Goal: Task Accomplishment & Management: Complete application form

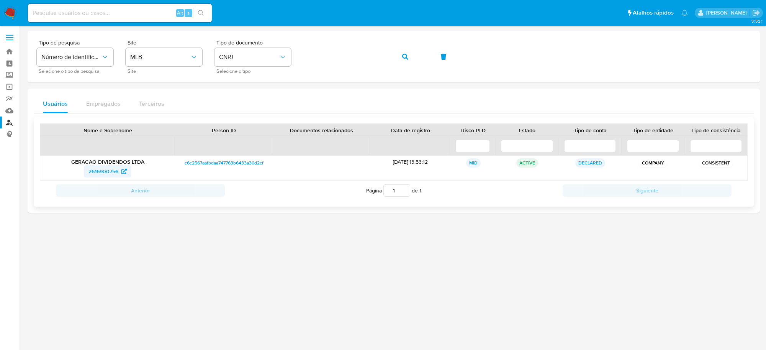
click at [109, 173] on span "2616900756" at bounding box center [103, 171] width 30 height 12
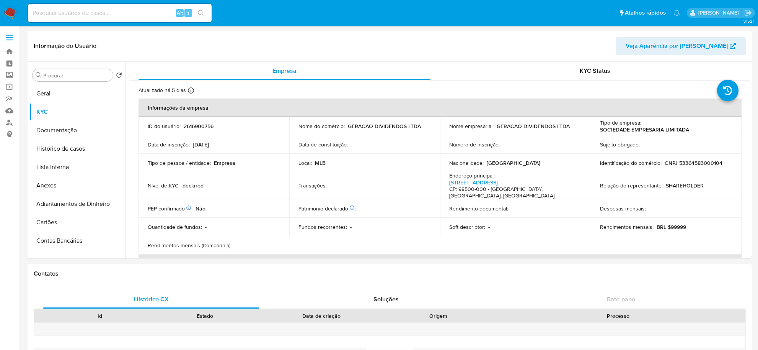
select select "10"
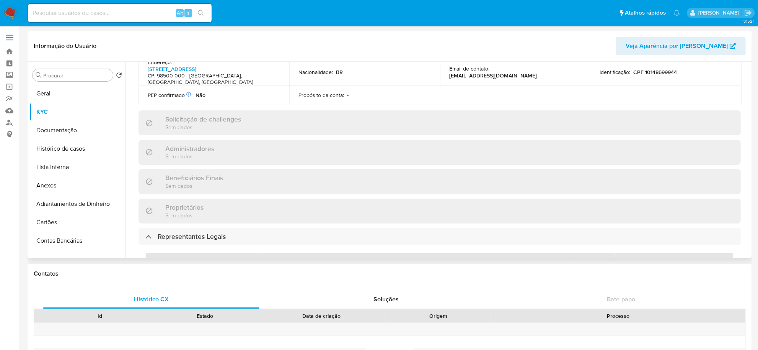
scroll to position [180, 0]
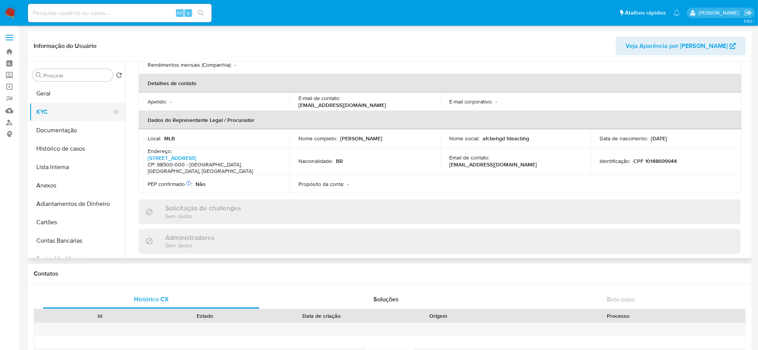
click at [59, 118] on button "KYC" at bounding box center [74, 112] width 90 height 18
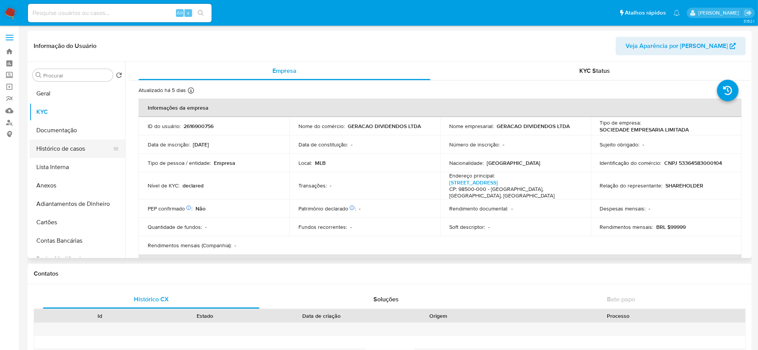
click at [54, 146] on button "Histórico de casos" at bounding box center [74, 148] width 90 height 18
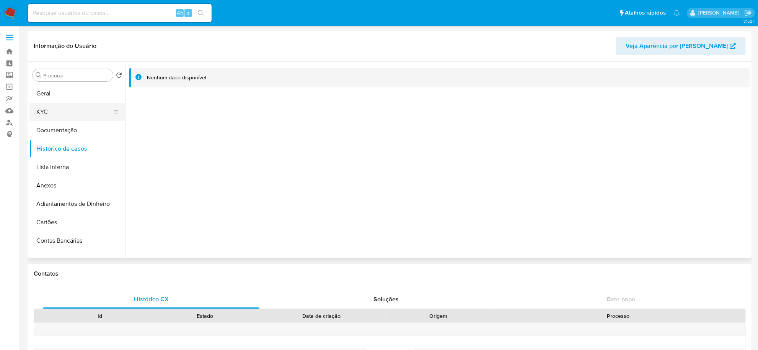
click at [54, 108] on button "KYC" at bounding box center [74, 112] width 90 height 18
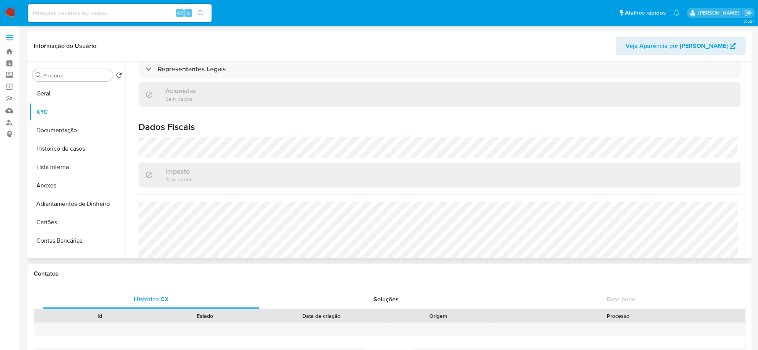
scroll to position [473, 0]
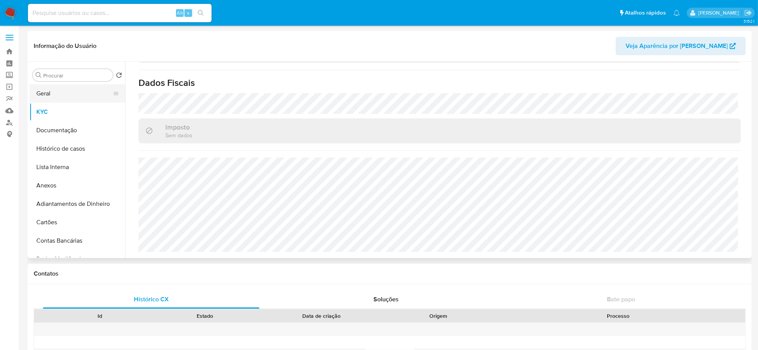
click at [57, 93] on button "Geral" at bounding box center [74, 93] width 90 height 18
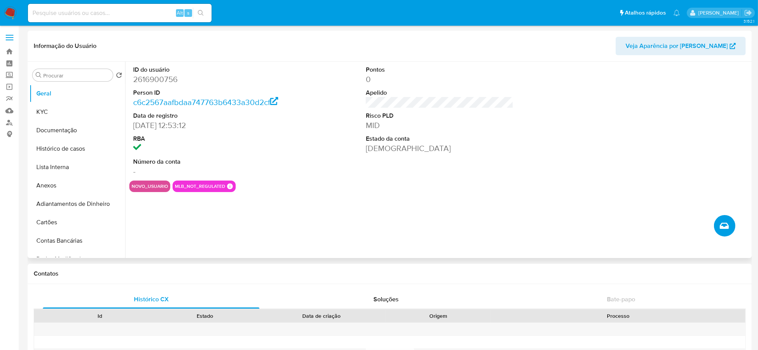
click at [729, 228] on span "Criar caso manual" at bounding box center [724, 225] width 9 height 9
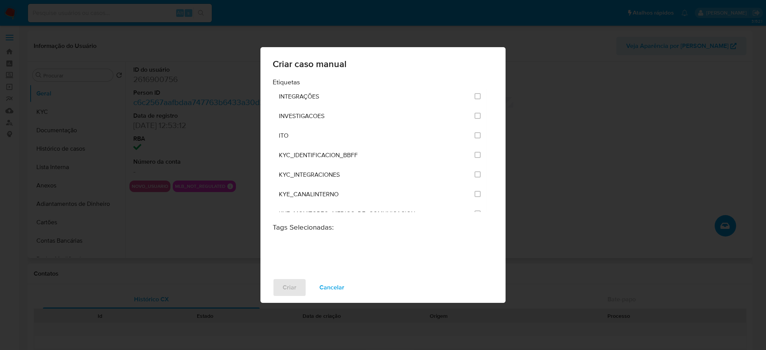
scroll to position [622, 0]
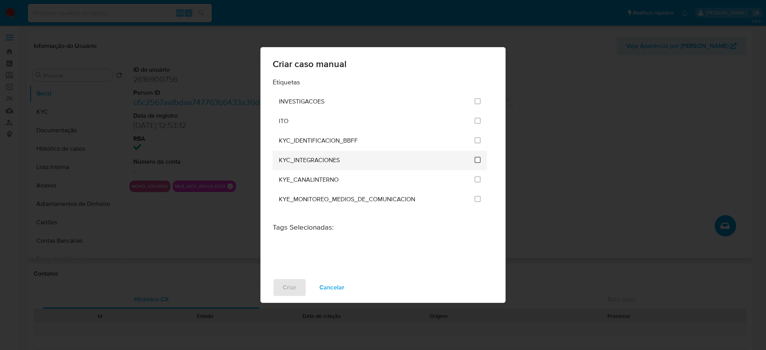
click at [474, 159] on input "2093" at bounding box center [477, 160] width 6 height 6
checkbox input "true"
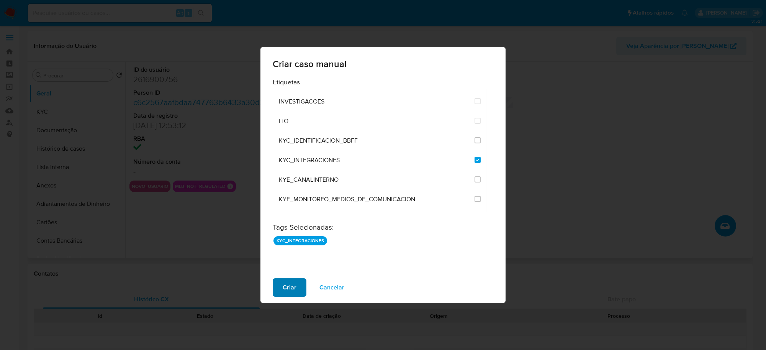
click at [291, 288] on span "Criar" at bounding box center [290, 287] width 14 height 17
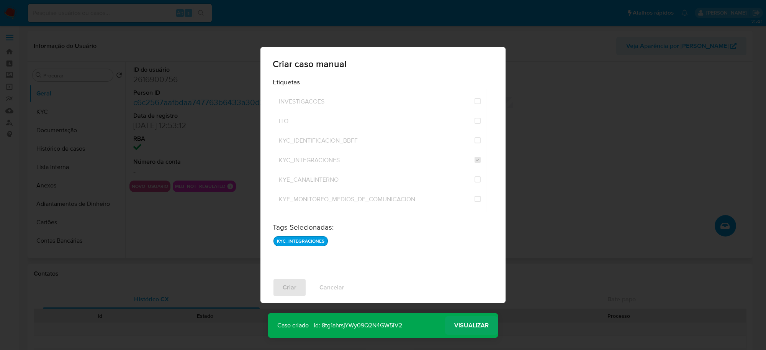
click at [487, 325] on span "Visualizar" at bounding box center [471, 325] width 34 height 0
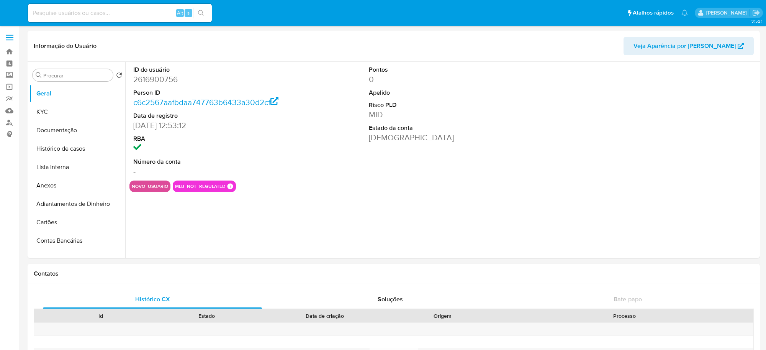
select select "10"
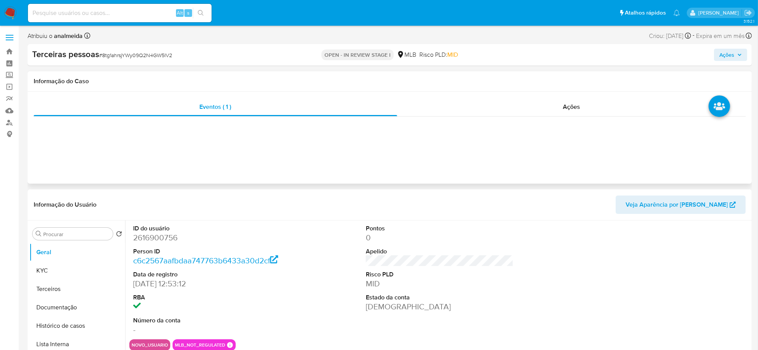
select select "10"
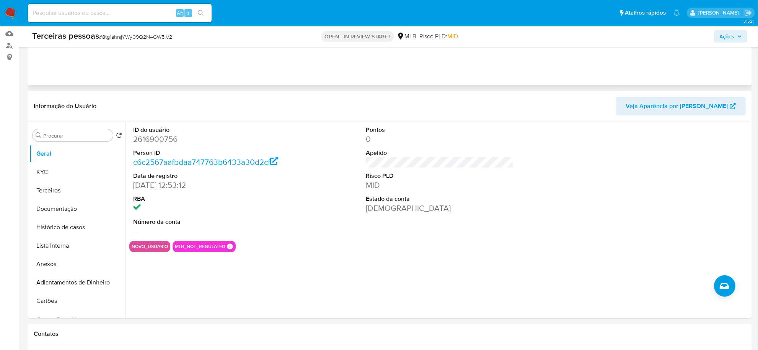
scroll to position [96, 0]
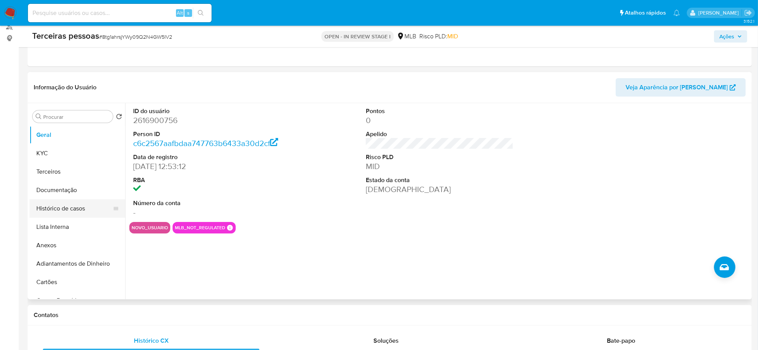
click at [86, 208] on button "Histórico de casos" at bounding box center [74, 208] width 90 height 18
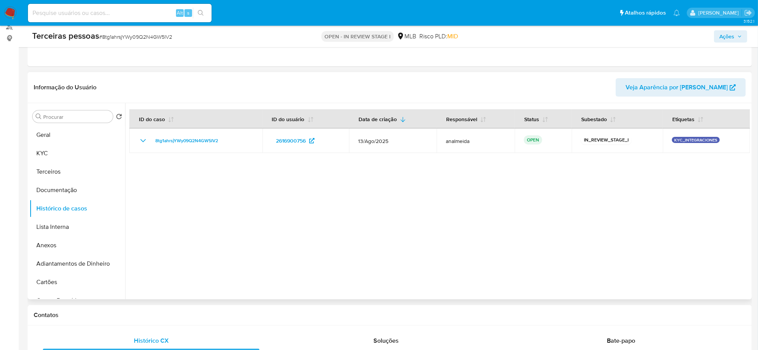
click at [243, 179] on div at bounding box center [437, 201] width 625 height 196
drag, startPoint x: 246, startPoint y: 202, endPoint x: 228, endPoint y: 196, distance: 18.8
click at [245, 202] on div at bounding box center [437, 201] width 625 height 196
drag, startPoint x: 47, startPoint y: 246, endPoint x: 52, endPoint y: 245, distance: 5.4
click at [47, 246] on button "Anexos" at bounding box center [74, 245] width 90 height 18
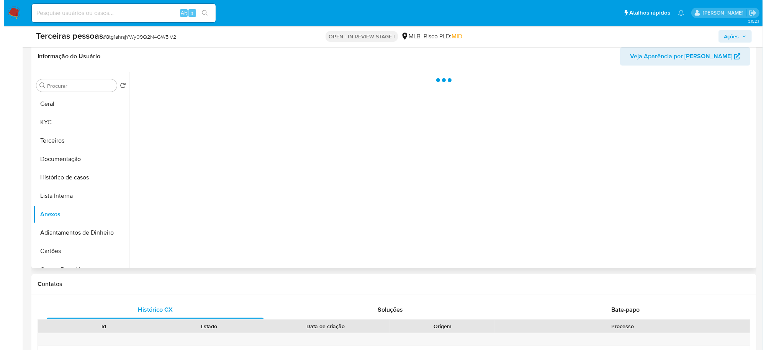
scroll to position [144, 0]
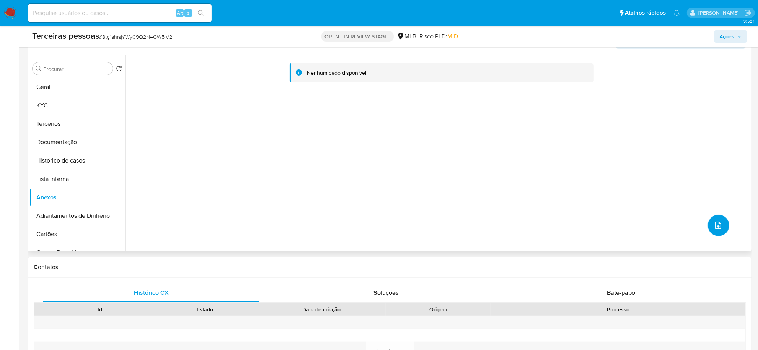
click at [721, 221] on button "upload-file" at bounding box center [718, 224] width 21 height 21
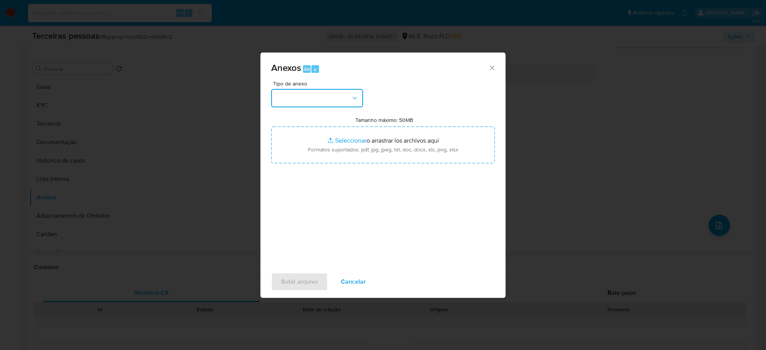
click at [330, 101] on button "button" at bounding box center [317, 98] width 92 height 18
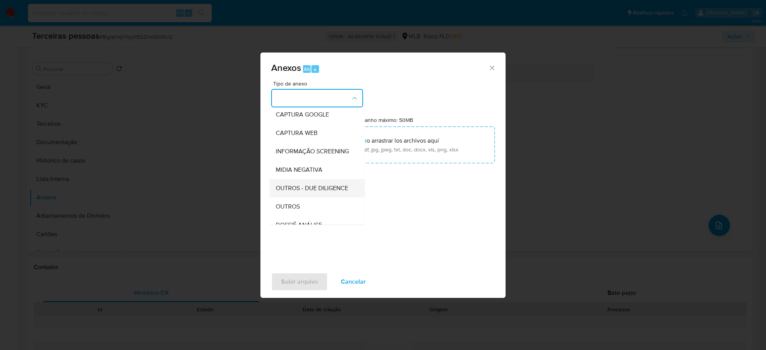
scroll to position [118, 0]
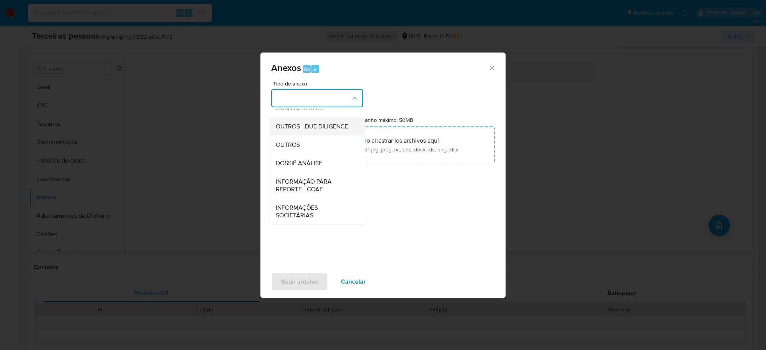
click at [301, 123] on span "OUTROS - DUE DILIGENCE" at bounding box center [312, 127] width 72 height 8
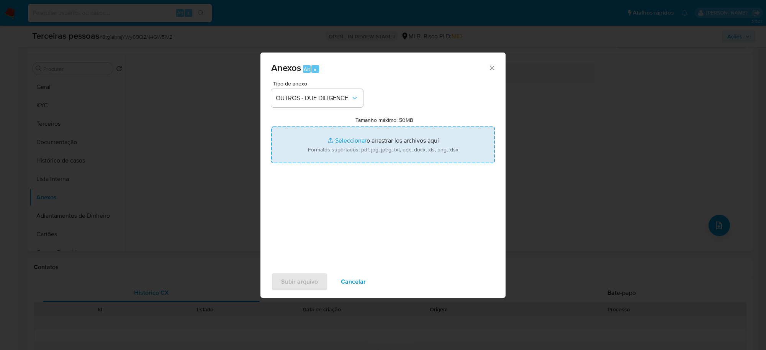
click at [386, 129] on input "Tamanho máximo: 50MB Seleccionar archivos" at bounding box center [383, 144] width 224 height 37
type input "C:\fakepath\Matriz de Risco - GERACAO DIVIDENDOS LTDA.pdf"
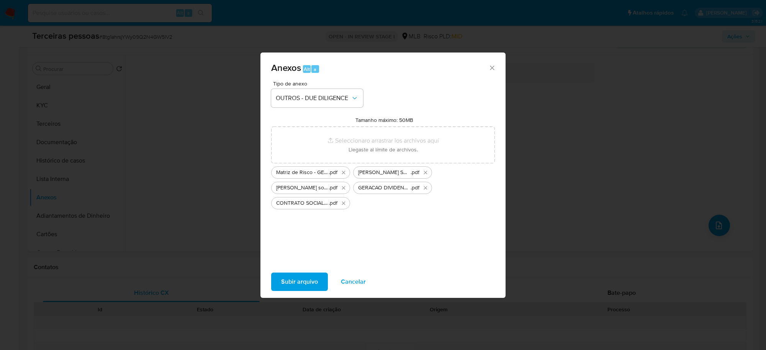
click at [318, 275] on button "Subir arquivo" at bounding box center [299, 281] width 57 height 18
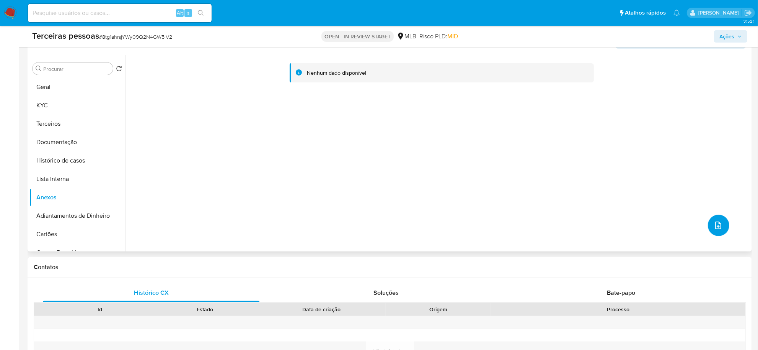
click at [716, 228] on icon "upload-file" at bounding box center [718, 225] width 9 height 9
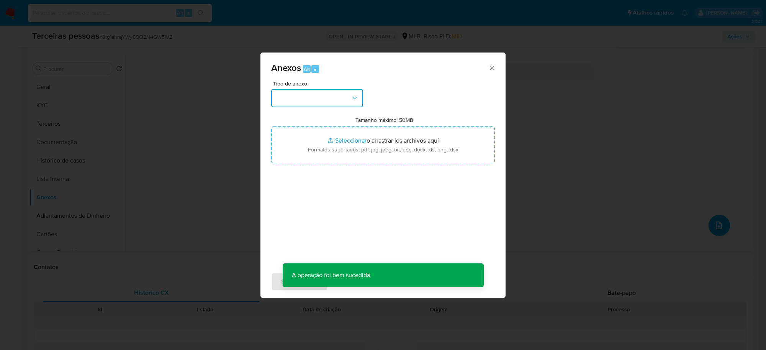
click at [314, 98] on button "button" at bounding box center [317, 98] width 92 height 18
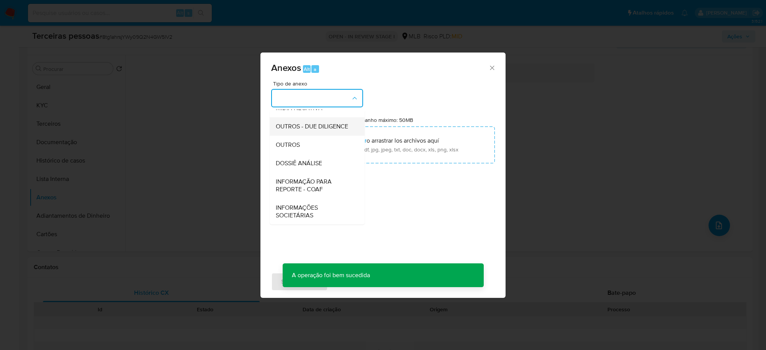
click at [297, 124] on span "OUTROS - DUE DILIGENCE" at bounding box center [312, 127] width 72 height 8
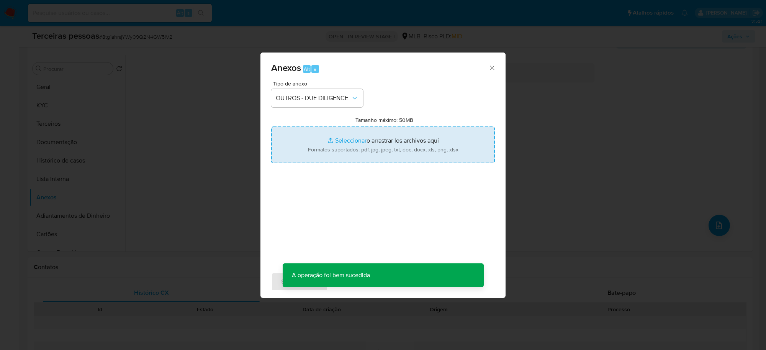
click at [406, 144] on input "Tamanho máximo: 50MB Seleccionar archivos" at bounding box center [383, 144] width 224 height 37
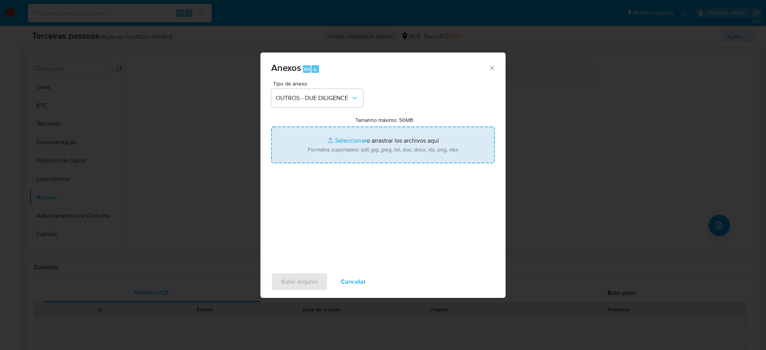
type input "C:\fakepath\GERACAO DIVIDENDOS LTDA cnpj.pdf"
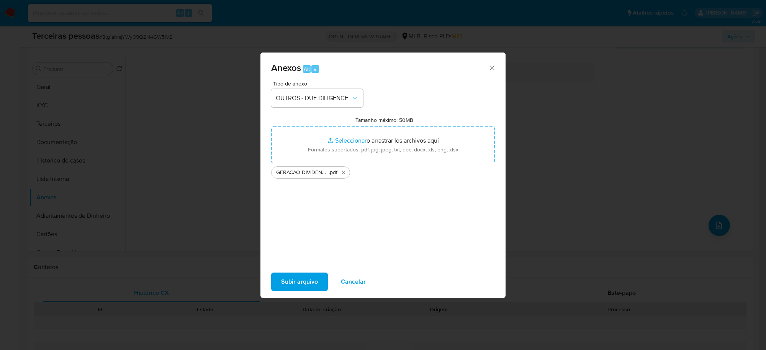
click at [299, 278] on span "Subir arquivo" at bounding box center [299, 281] width 37 height 17
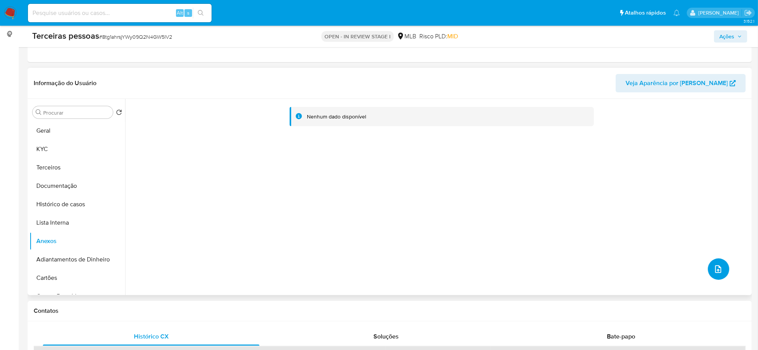
scroll to position [48, 0]
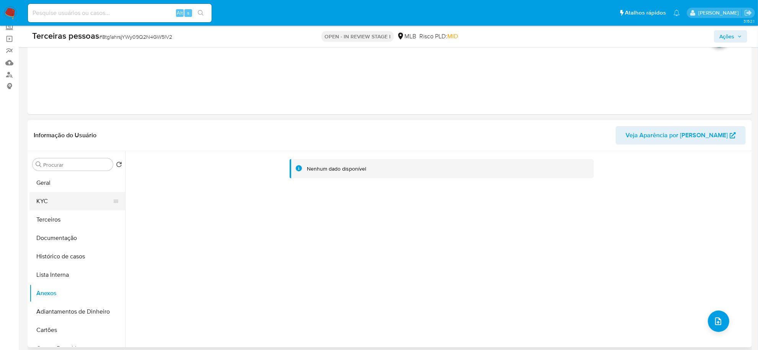
click at [41, 196] on button "KYC" at bounding box center [74, 201] width 90 height 18
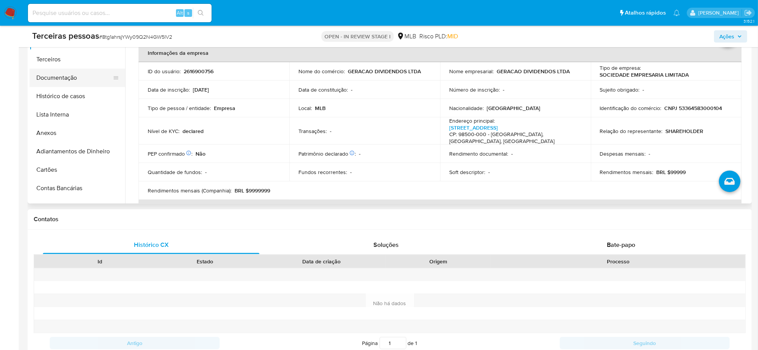
scroll to position [0, 0]
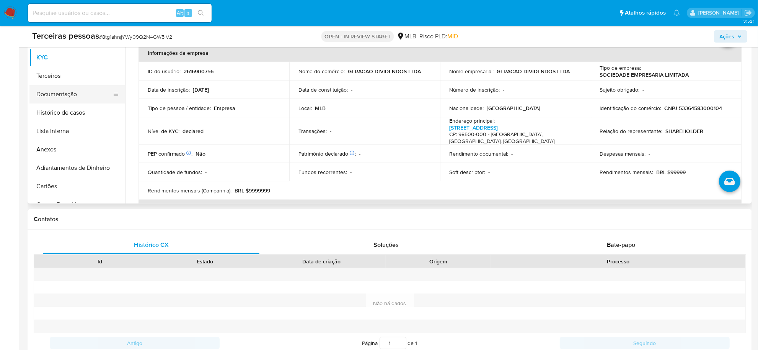
drag, startPoint x: 60, startPoint y: 71, endPoint x: 116, endPoint y: 87, distance: 58.4
click at [60, 71] on button "Terceiros" at bounding box center [77, 76] width 96 height 18
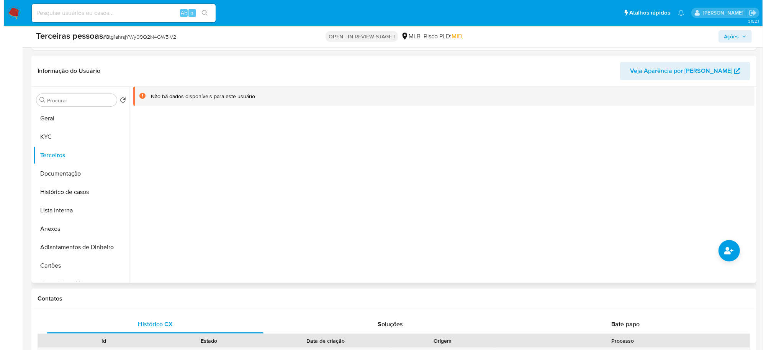
scroll to position [96, 0]
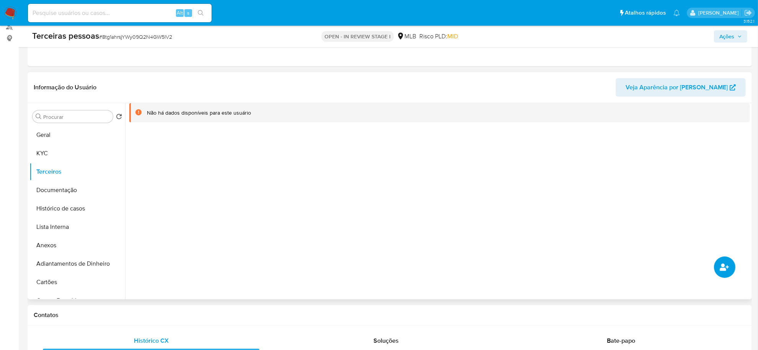
click at [724, 267] on icon "common.add_complementary_information" at bounding box center [724, 266] width 9 height 9
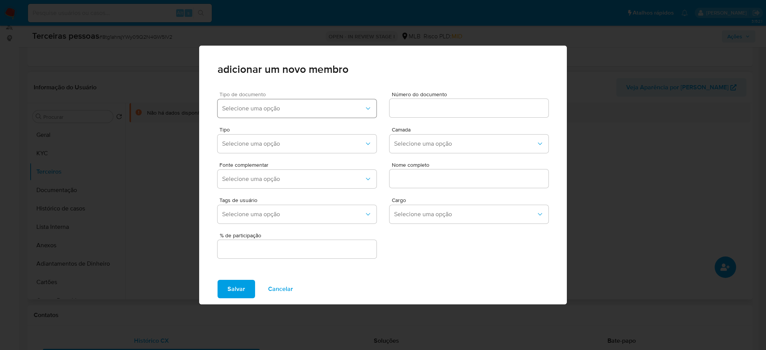
click at [259, 106] on span "Selecione uma opção" at bounding box center [293, 109] width 142 height 8
click at [241, 144] on div "CPF" at bounding box center [282, 147] width 120 height 18
click at [402, 100] on div at bounding box center [468, 108] width 159 height 18
click at [402, 106] on input at bounding box center [468, 108] width 159 height 10
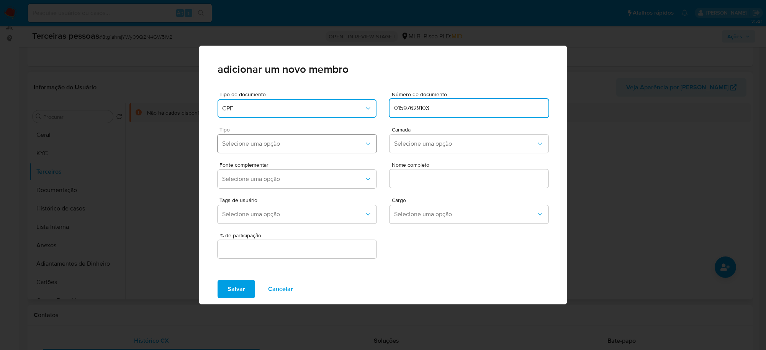
type input "01597629103"
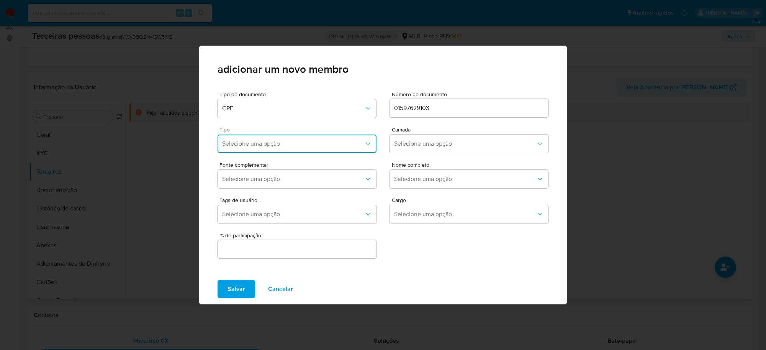
click at [312, 152] on button "Selecione uma opção" at bounding box center [296, 143] width 159 height 18
click at [276, 245] on div "Accionistas" at bounding box center [282, 238] width 120 height 18
click at [416, 143] on span "Selecione uma opção" at bounding box center [465, 144] width 142 height 8
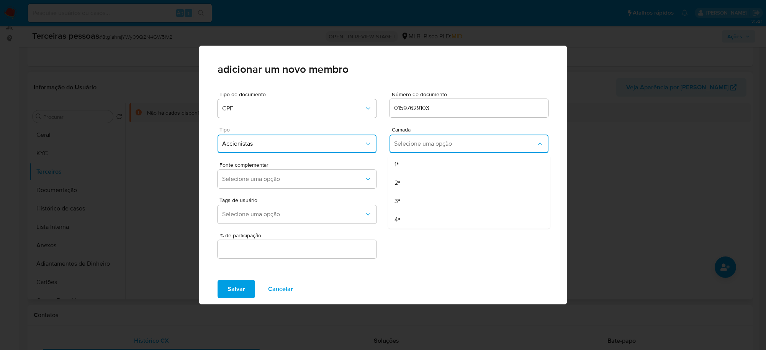
drag, startPoint x: 413, startPoint y: 151, endPoint x: 381, endPoint y: 170, distance: 37.8
click at [408, 160] on div "1ª" at bounding box center [454, 164] width 120 height 18
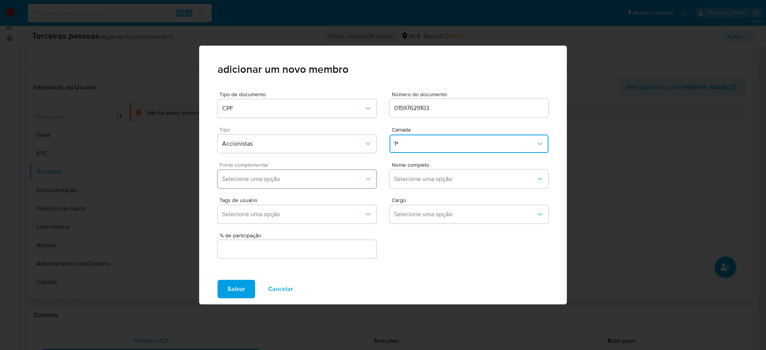
click at [340, 177] on span "Selecione uma opção" at bounding box center [293, 179] width 142 height 8
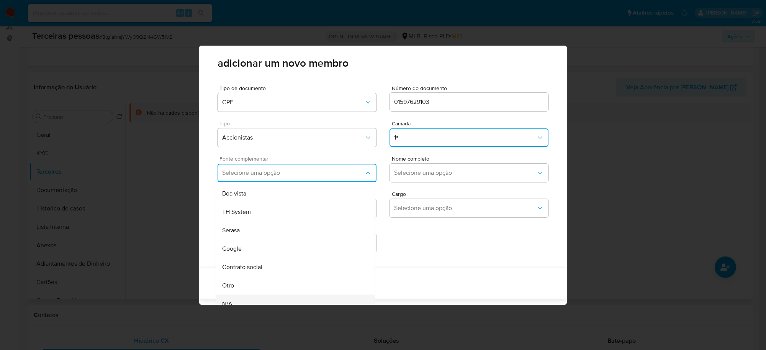
scroll to position [3, 0]
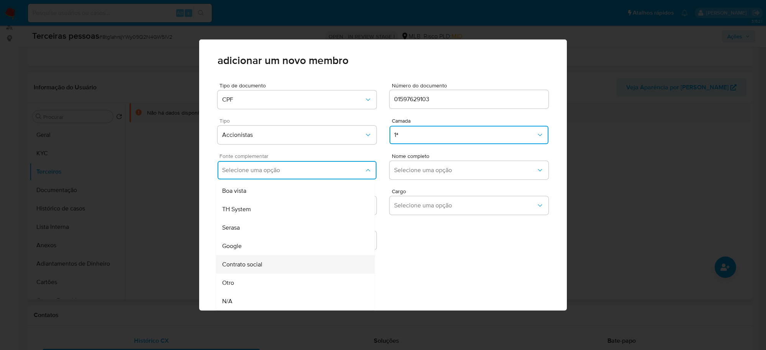
click at [278, 265] on div "Contrato social" at bounding box center [280, 264] width 117 height 18
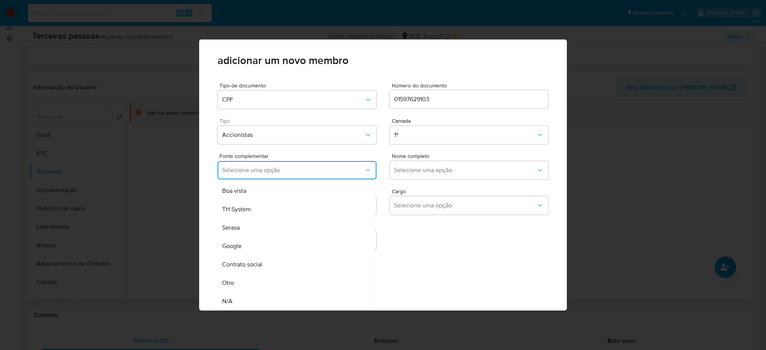
scroll to position [0, 0]
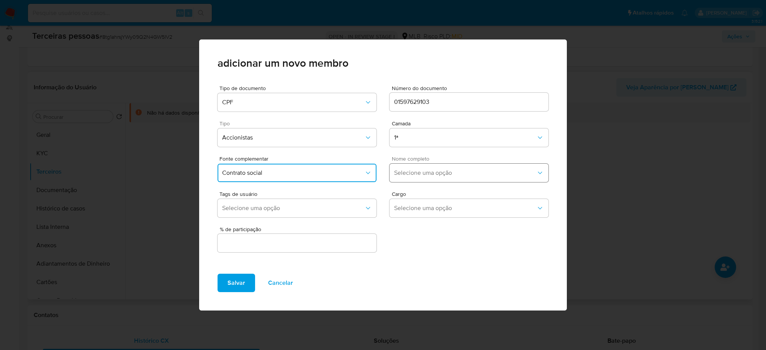
click at [413, 176] on span "Selecione uma opção" at bounding box center [465, 173] width 142 height 8
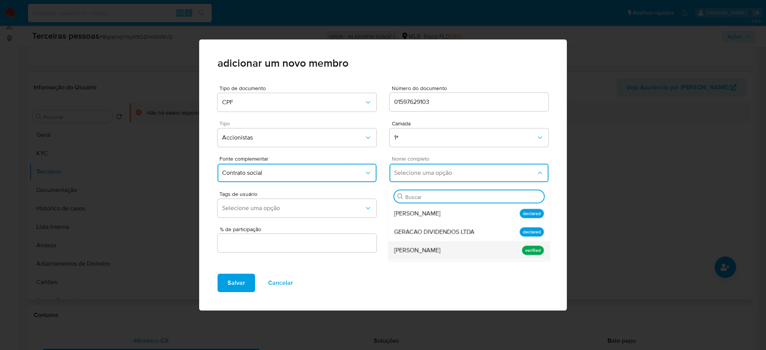
click at [421, 256] on div "Leonardo Alves Moreira" at bounding box center [454, 250] width 120 height 18
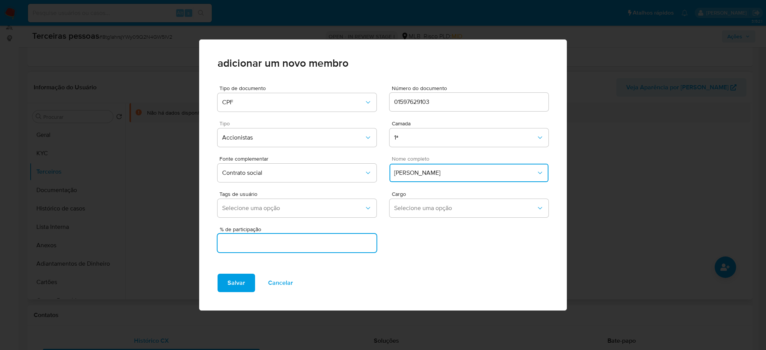
click at [303, 242] on input "text" at bounding box center [296, 243] width 159 height 10
type input "51"
click at [236, 275] on span "Salvar" at bounding box center [236, 282] width 18 height 17
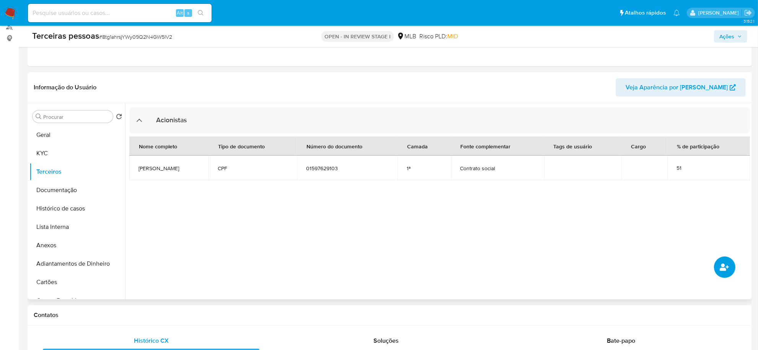
click at [731, 265] on button "common.add_complementary_information" at bounding box center [724, 266] width 21 height 21
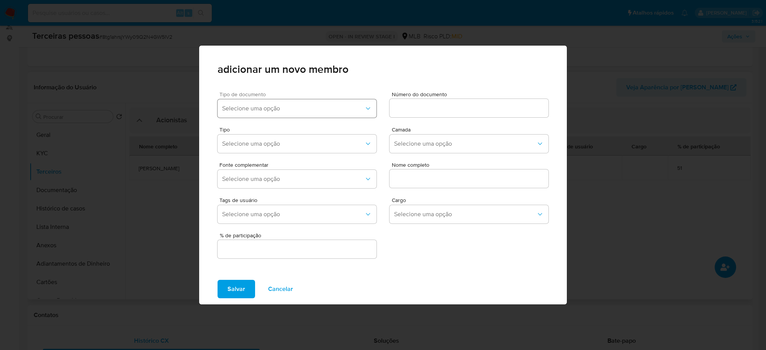
click at [253, 100] on button "Selecione uma opção" at bounding box center [296, 108] width 159 height 18
click at [260, 143] on div "CPF" at bounding box center [282, 147] width 120 height 18
click at [491, 96] on span "Número do documento" at bounding box center [471, 95] width 159 height 6
click at [491, 103] on input at bounding box center [468, 108] width 159 height 10
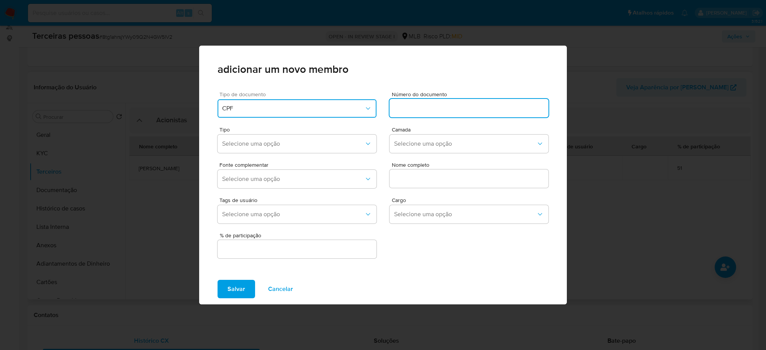
click at [479, 105] on input at bounding box center [468, 108] width 159 height 10
type input "70248660128"
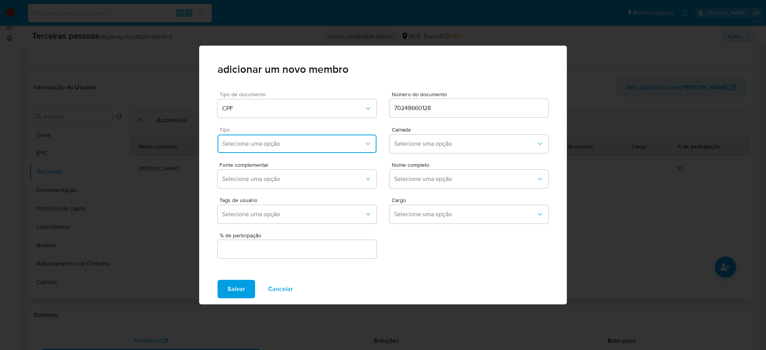
click at [311, 142] on span "Selecione uma opção" at bounding box center [293, 144] width 142 height 8
click at [299, 239] on div "Accionistas" at bounding box center [282, 238] width 120 height 18
click at [460, 150] on button "Selecione uma opção" at bounding box center [468, 143] width 159 height 18
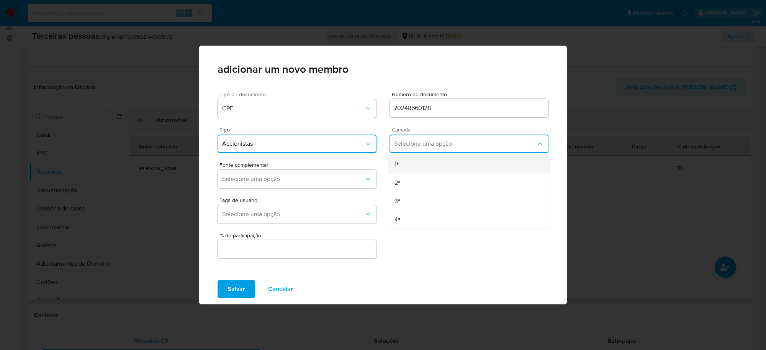
click at [431, 172] on div "1ª" at bounding box center [454, 164] width 120 height 18
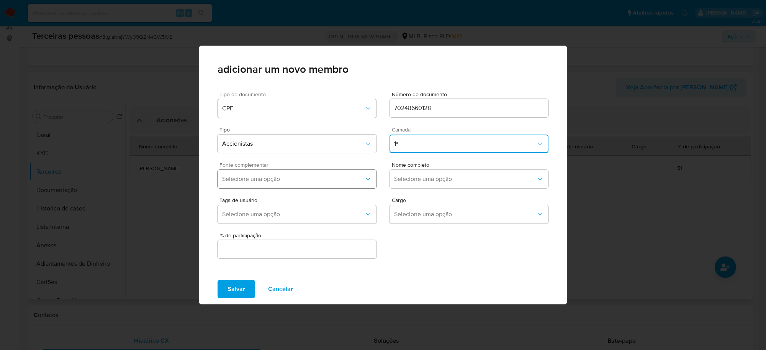
click at [350, 184] on button "Selecione uma opção" at bounding box center [296, 179] width 159 height 18
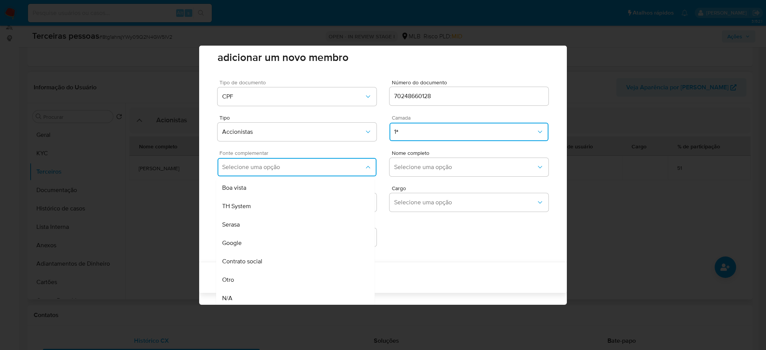
scroll to position [3, 0]
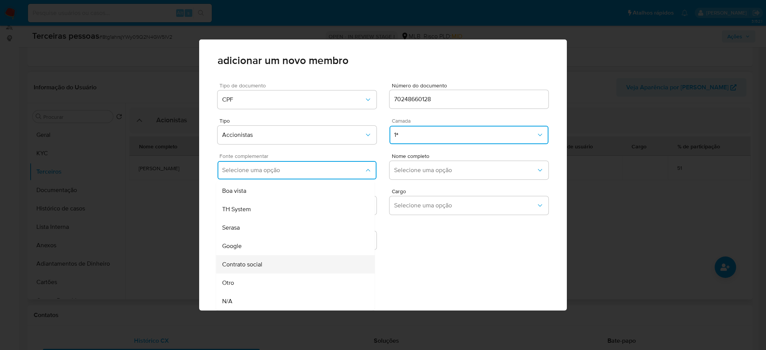
click at [303, 267] on div "Contrato social" at bounding box center [280, 264] width 117 height 18
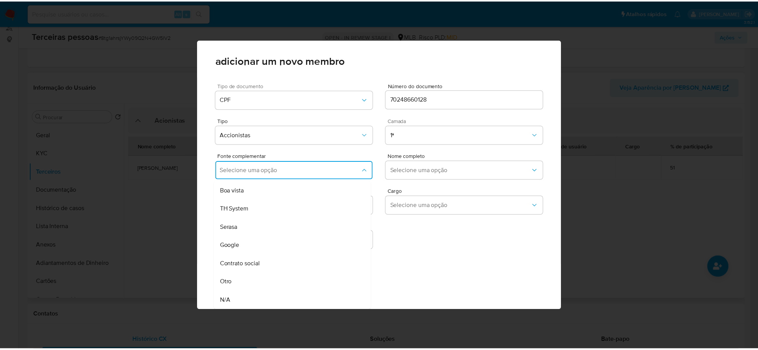
scroll to position [0, 0]
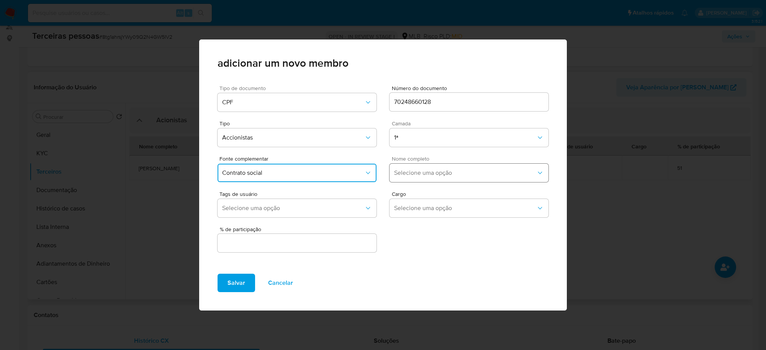
click at [440, 167] on button "Selecione uma opção" at bounding box center [468, 172] width 159 height 18
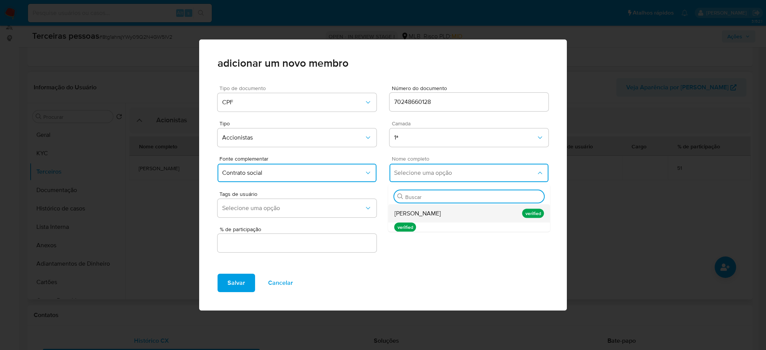
click at [438, 216] on span "Carlos Andre Lopes Sobrinho" at bounding box center [417, 213] width 46 height 8
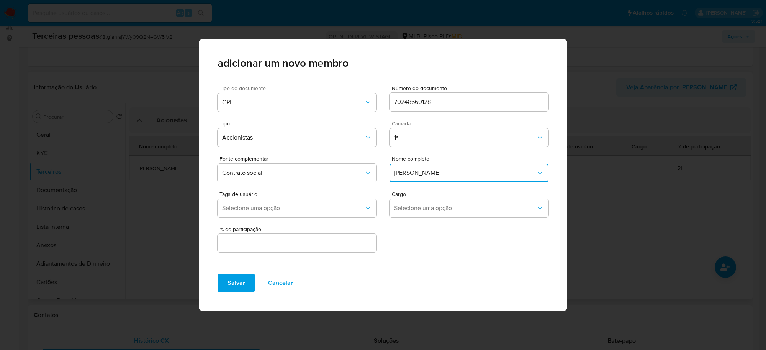
click at [288, 248] on div at bounding box center [296, 243] width 159 height 18
click at [292, 240] on input "text" at bounding box center [296, 243] width 159 height 10
type input "2"
type input "49"
click at [241, 282] on span "Salvar" at bounding box center [236, 282] width 18 height 17
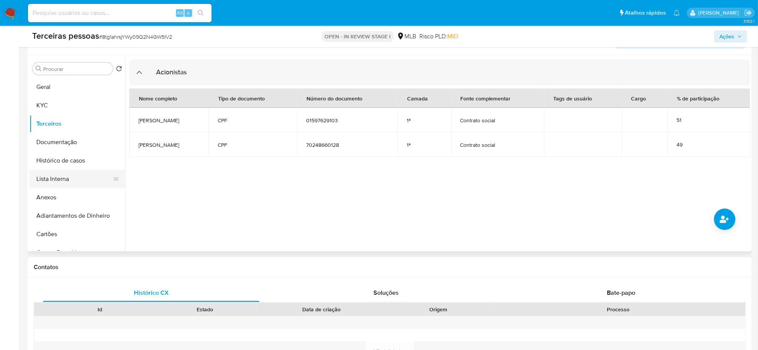
drag, startPoint x: 71, startPoint y: 180, endPoint x: 85, endPoint y: 181, distance: 14.2
click at [71, 180] on button "Lista Interna" at bounding box center [74, 179] width 90 height 18
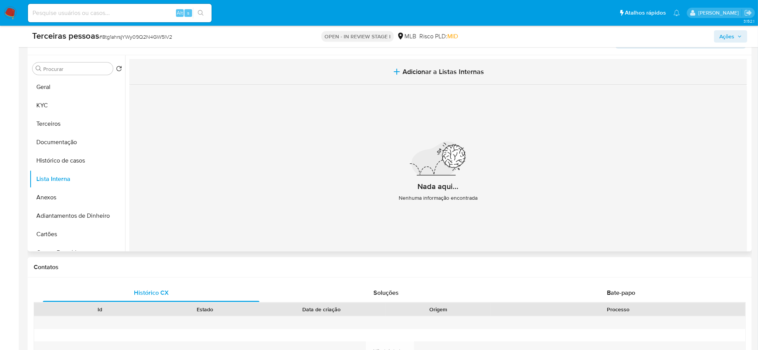
click at [397, 69] on icon "button" at bounding box center [396, 71] width 9 height 9
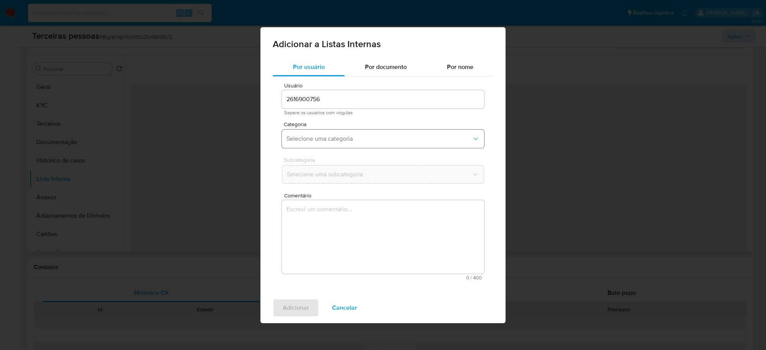
click at [323, 135] on span "Selecione uma categoria" at bounding box center [378, 139] width 185 height 8
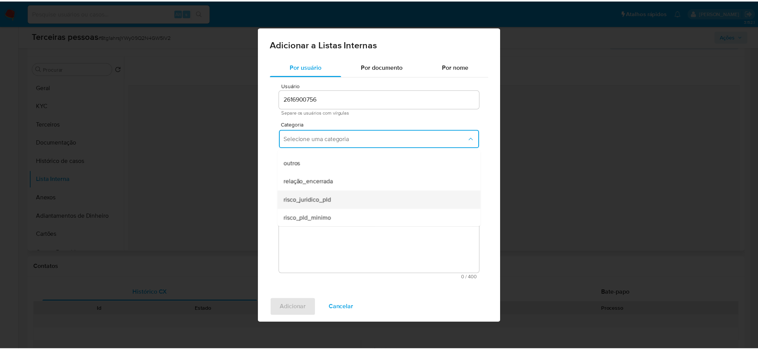
scroll to position [199, 0]
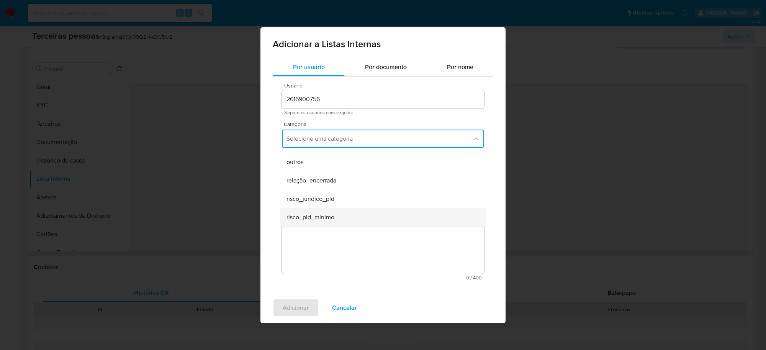
click at [336, 215] on div "risco_pld_minimo" at bounding box center [380, 217] width 188 height 18
click at [330, 184] on div "Subcategoria Selecione uma subcategoria" at bounding box center [383, 171] width 202 height 29
click at [338, 173] on span "Selecione uma subcategoria" at bounding box center [378, 174] width 185 height 8
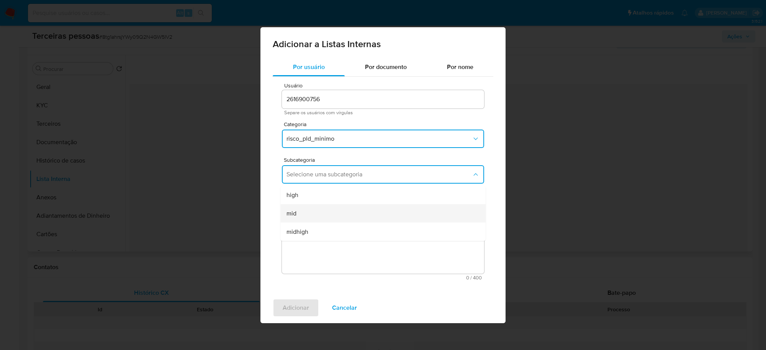
click at [325, 217] on div "mid" at bounding box center [380, 213] width 188 height 18
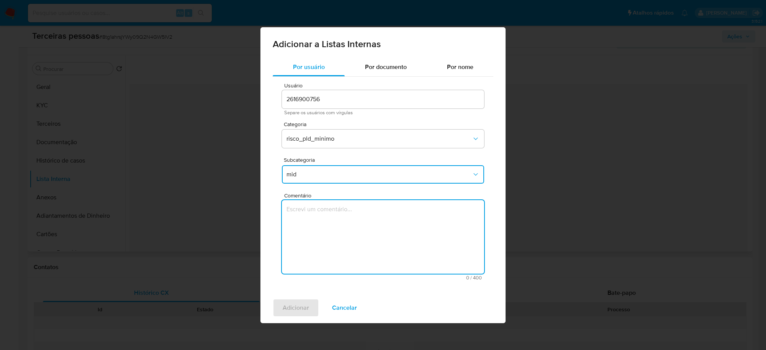
click at [348, 230] on textarea "Comentário" at bounding box center [383, 237] width 202 height 74
type textarea "Conforme Risco PLD"
click at [285, 311] on span "Adicionar" at bounding box center [296, 307] width 26 height 17
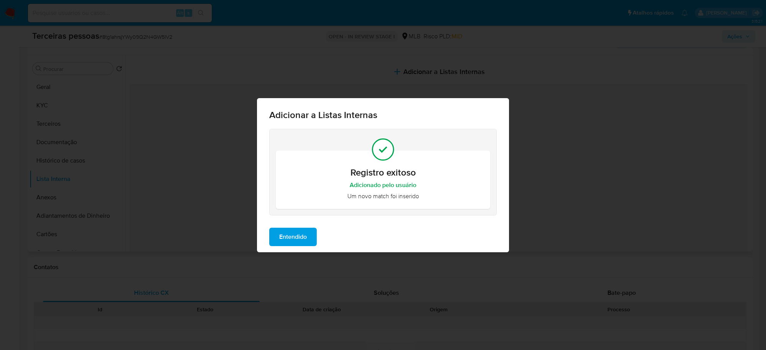
click at [303, 242] on span "Entendido" at bounding box center [293, 236] width 28 height 17
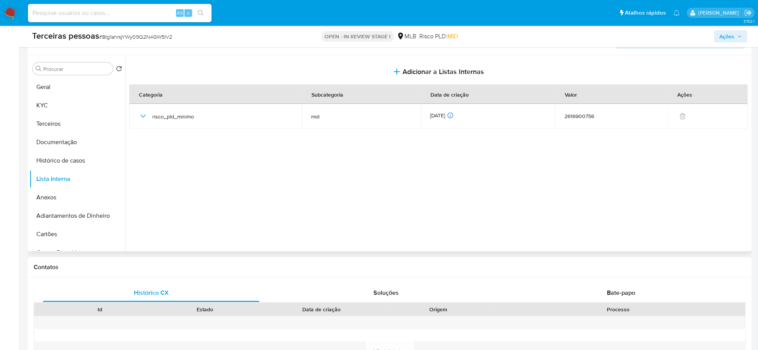
click at [726, 36] on span "Ações" at bounding box center [727, 36] width 15 height 12
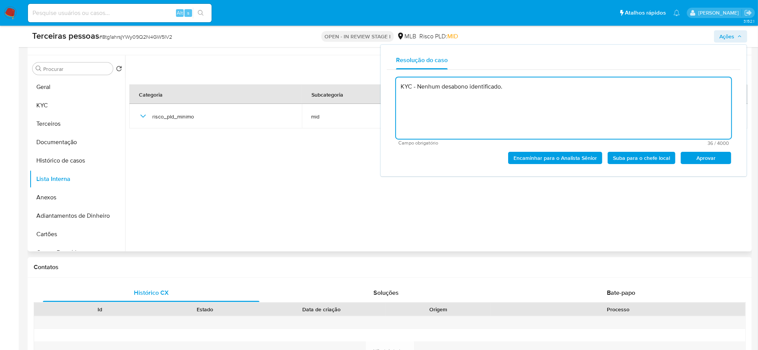
click at [704, 154] on span "Aprovar" at bounding box center [706, 157] width 40 height 11
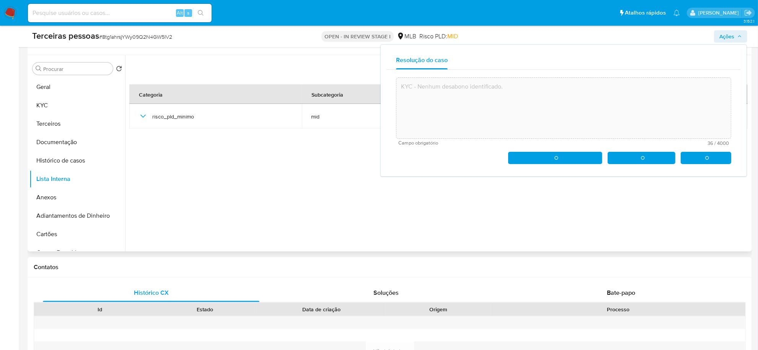
type textarea "KYC - Nenhum desabono identificado."
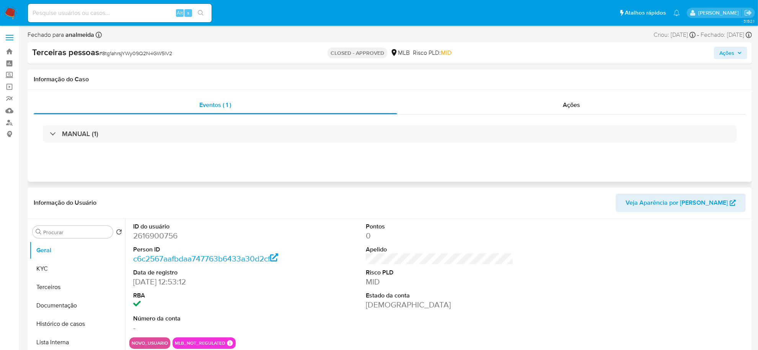
select select "10"
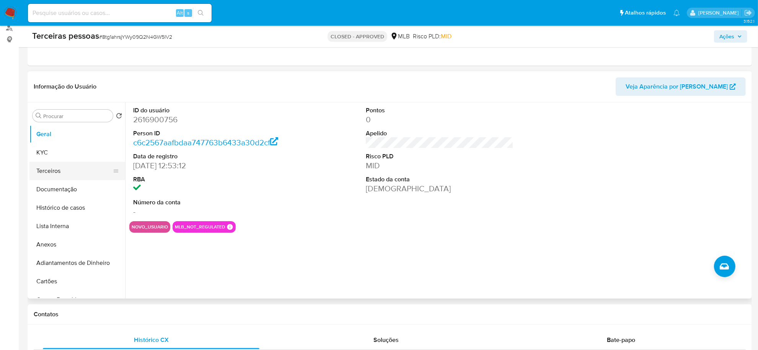
scroll to position [96, 0]
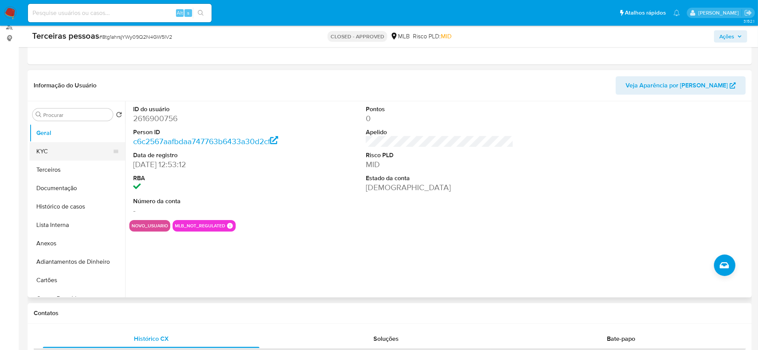
click at [47, 144] on button "KYC" at bounding box center [74, 151] width 90 height 18
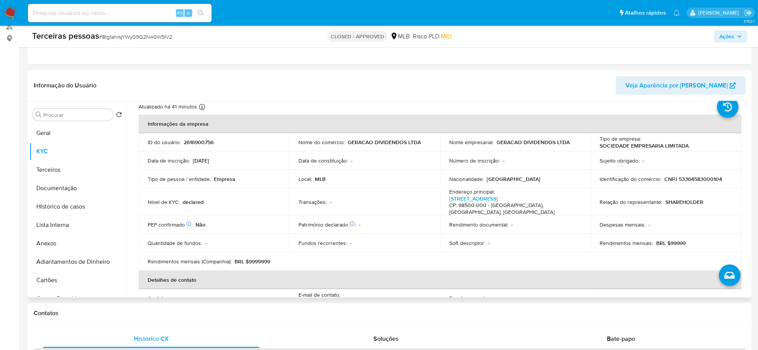
scroll to position [0, 0]
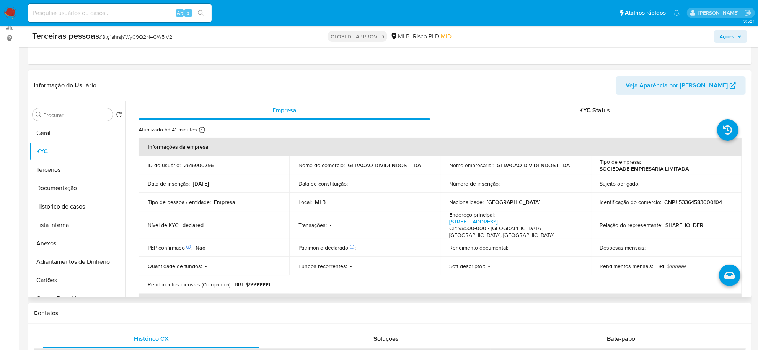
click at [690, 206] on td "Identificação do comércio : CNPJ 53364583000104" at bounding box center [666, 202] width 151 height 18
click at [693, 200] on p "CNPJ 53364583000104" at bounding box center [694, 201] width 58 height 7
copy p "53364583000104"
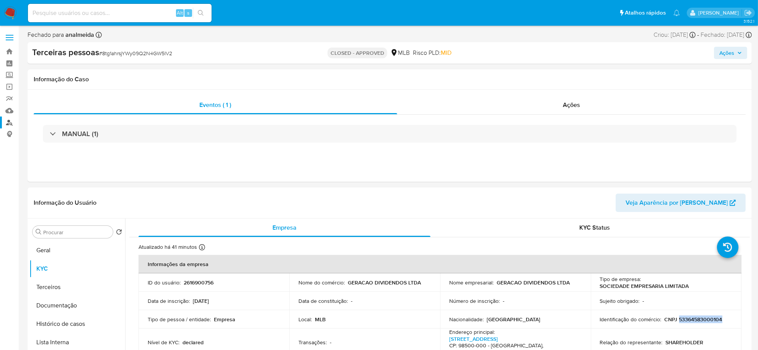
click at [8, 123] on link "Localizador de pessoas" at bounding box center [45, 122] width 91 height 12
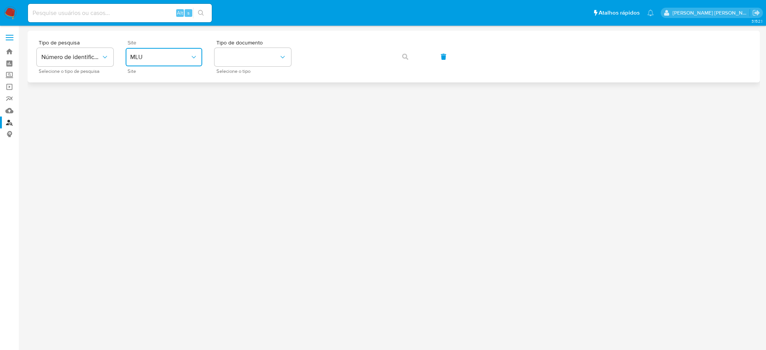
click at [157, 51] on button "MLU" at bounding box center [164, 57] width 77 height 18
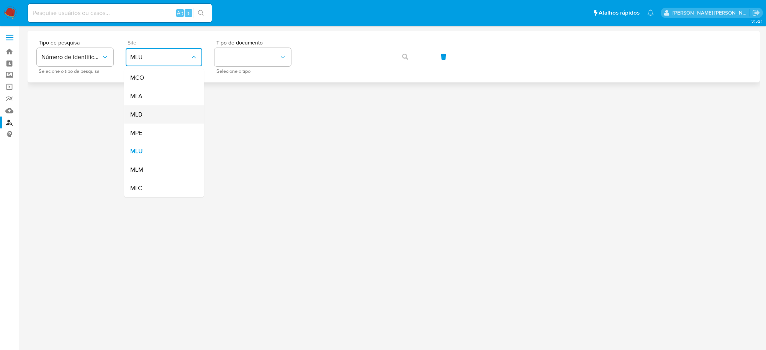
click at [158, 109] on div "MLB" at bounding box center [161, 114] width 63 height 18
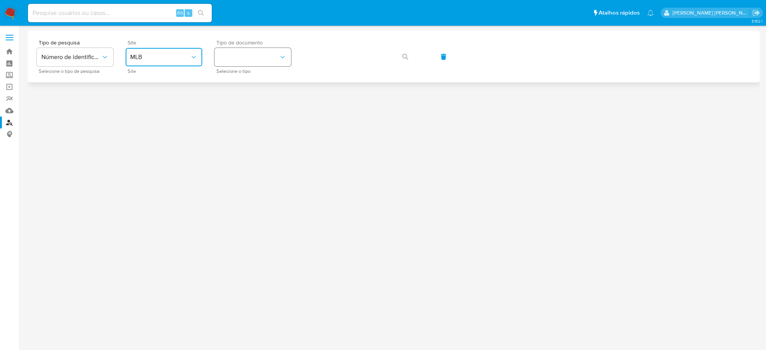
click at [247, 60] on button "identificationType" at bounding box center [252, 57] width 77 height 18
click at [242, 77] on div "CNPJ CNPJ" at bounding box center [250, 82] width 63 height 26
click at [405, 60] on span "button" at bounding box center [405, 56] width 6 height 17
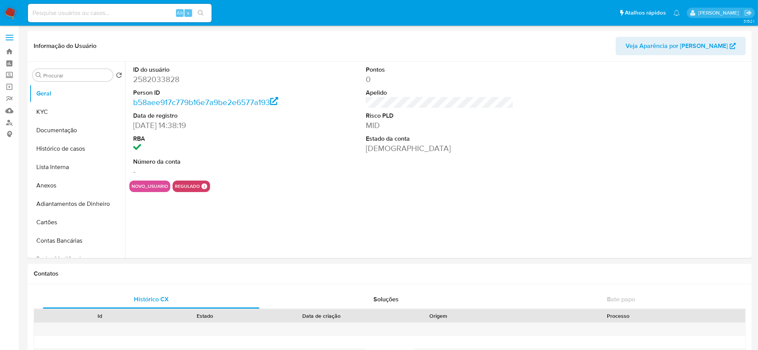
select select "10"
click at [45, 116] on button "KYC" at bounding box center [74, 112] width 90 height 18
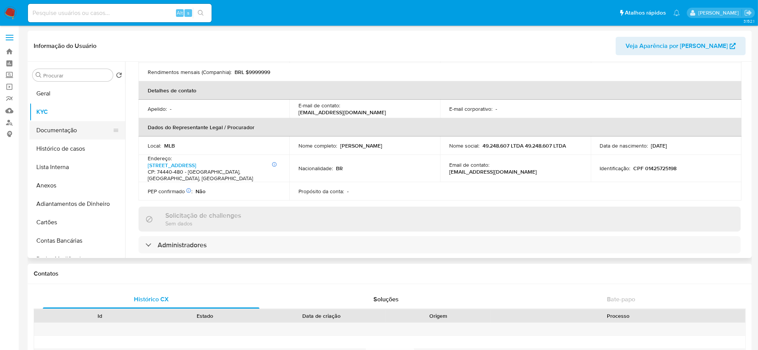
click at [63, 125] on button "Documentação" at bounding box center [74, 130] width 90 height 18
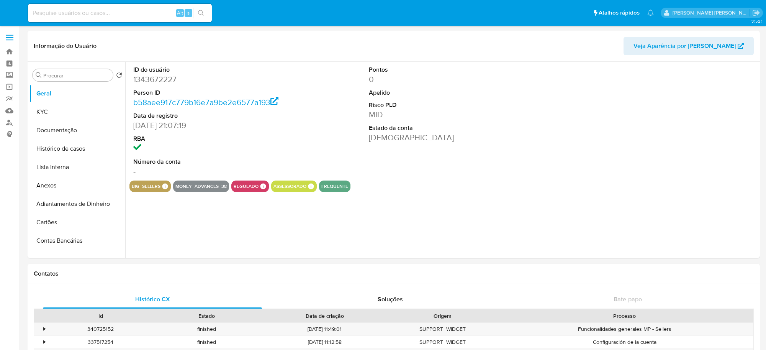
select select "10"
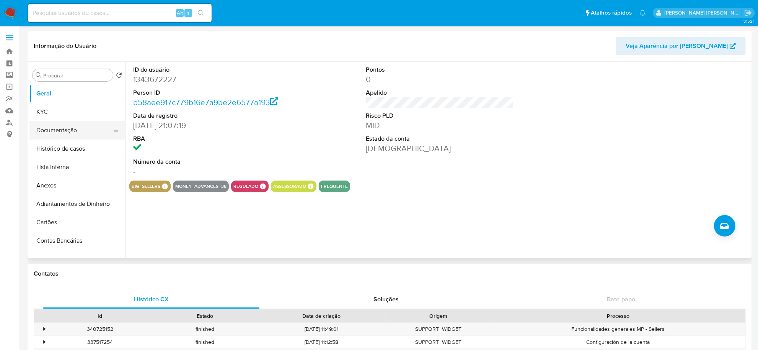
click at [56, 126] on button "Documentação" at bounding box center [74, 130] width 90 height 18
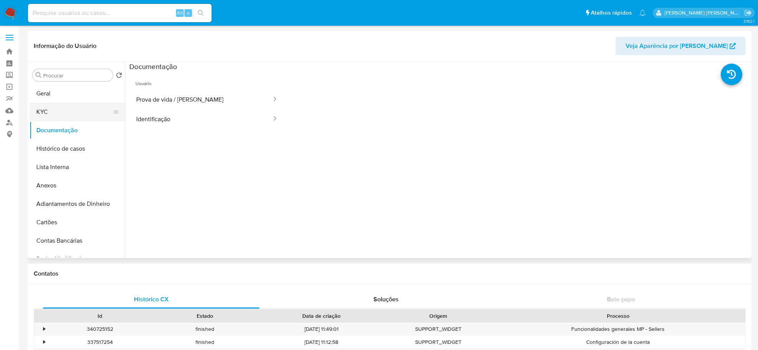
click at [57, 110] on button "KYC" at bounding box center [74, 112] width 90 height 18
